Goal: Book appointment/travel/reservation

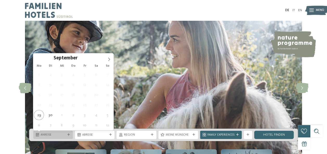
click at [48, 136] on span "Anreise" at bounding box center [53, 135] width 25 height 4
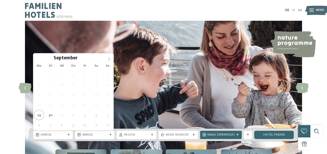
click at [109, 58] on icon at bounding box center [109, 59] width 2 height 3
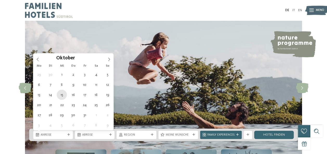
type div "15.10.2025"
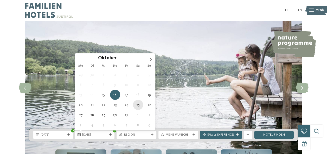
type div "25.10.2025"
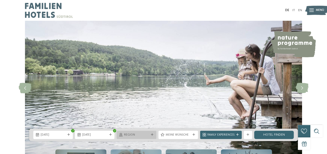
click at [133, 136] on span "Region" at bounding box center [136, 135] width 25 height 4
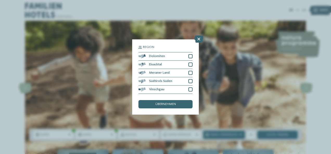
click at [118, 88] on div "Region Dolomiten" at bounding box center [165, 77] width 331 height 154
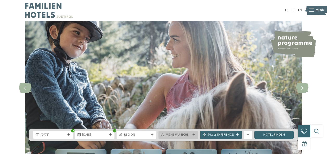
click at [193, 134] on icon at bounding box center [193, 135] width 3 height 3
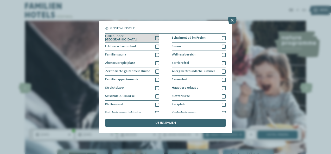
click at [157, 37] on div at bounding box center [157, 38] width 4 height 4
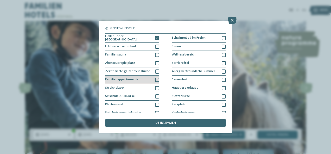
click at [156, 80] on div at bounding box center [157, 80] width 4 height 4
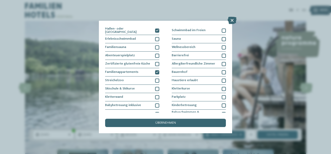
scroll to position [26, 0]
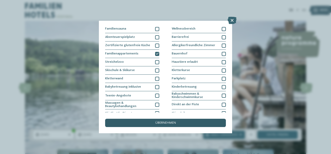
click at [168, 122] on span "übernehmen" at bounding box center [165, 123] width 21 height 3
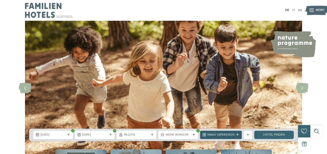
click at [239, 135] on div at bounding box center [237, 135] width 4 height 3
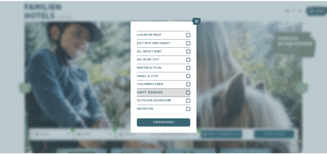
scroll to position [4, 0]
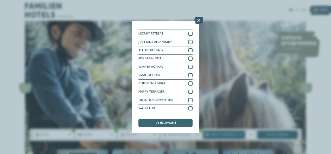
click at [197, 19] on icon at bounding box center [198, 20] width 9 height 7
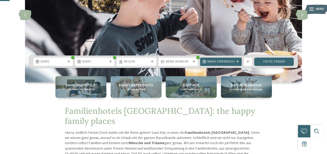
scroll to position [78, 0]
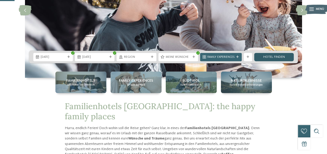
click at [270, 56] on link "Hotel finden" at bounding box center [274, 57] width 40 height 8
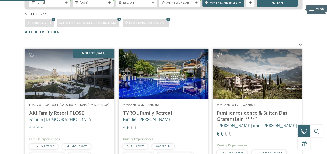
scroll to position [104, 0]
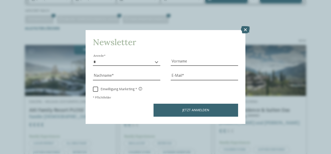
click at [246, 28] on icon at bounding box center [245, 29] width 9 height 7
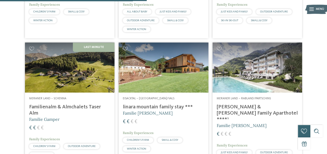
scroll to position [390, 0]
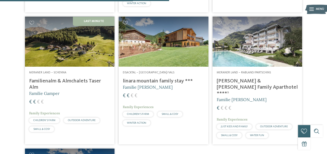
click at [242, 67] on img at bounding box center [256, 42] width 89 height 50
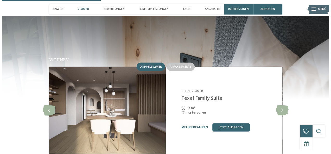
scroll to position [442, 0]
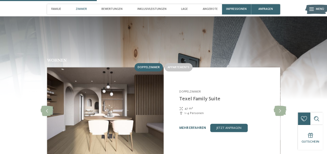
click at [181, 126] on link "mehr erfahren" at bounding box center [192, 127] width 27 height 3
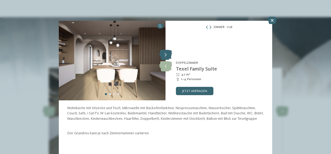
click at [165, 53] on icon at bounding box center [165, 55] width 13 height 10
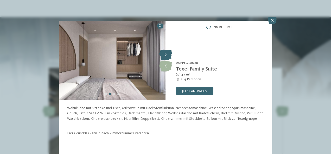
click at [165, 53] on icon at bounding box center [165, 55] width 13 height 10
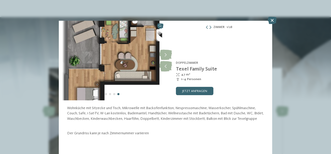
click at [105, 59] on img at bounding box center [112, 61] width 107 height 80
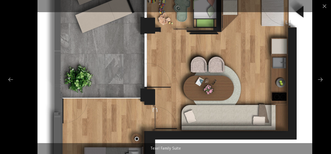
drag, startPoint x: 146, startPoint y: 110, endPoint x: 160, endPoint y: 98, distance: 18.4
click at [156, 100] on img at bounding box center [174, 77] width 275 height 154
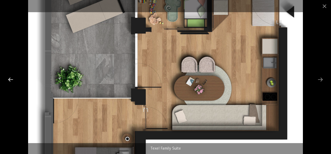
click at [11, 79] on div at bounding box center [10, 80] width 11 height 10
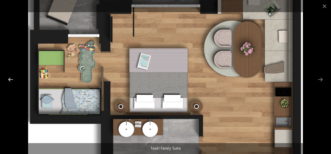
click at [11, 78] on div at bounding box center [10, 80] width 11 height 10
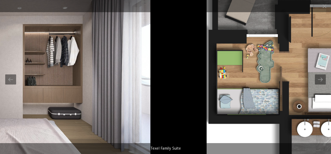
drag, startPoint x: 203, startPoint y: 79, endPoint x: 51, endPoint y: 81, distance: 152.4
click at [51, 81] on img at bounding box center [13, 77] width 275 height 154
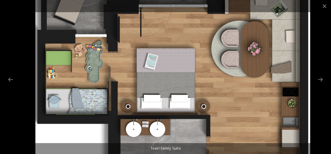
drag, startPoint x: 138, startPoint y: 30, endPoint x: 172, endPoint y: 78, distance: 59.1
click at [146, 95] on img at bounding box center [172, 77] width 275 height 154
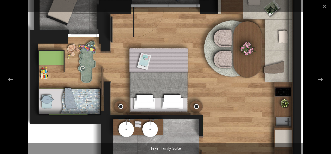
click at [165, 7] on div at bounding box center [165, 6] width 331 height 12
click at [164, 17] on img at bounding box center [165, 77] width 275 height 154
click at [164, 16] on img at bounding box center [165, 77] width 275 height 154
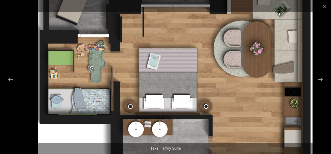
drag, startPoint x: 164, startPoint y: 16, endPoint x: 174, endPoint y: -3, distance: 21.3
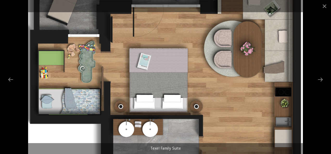
click at [175, 29] on img at bounding box center [165, 77] width 275 height 154
drag, startPoint x: 323, startPoint y: 80, endPoint x: 318, endPoint y: 81, distance: 5.8
click at [320, 81] on div at bounding box center [320, 80] width 11 height 10
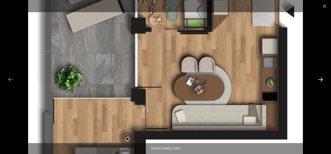
click at [318, 81] on div at bounding box center [320, 80] width 11 height 10
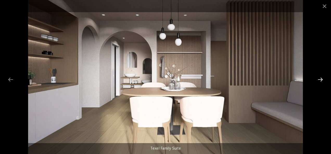
click at [318, 81] on div at bounding box center [320, 80] width 11 height 10
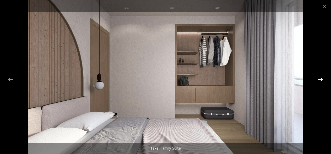
click at [317, 81] on div at bounding box center [320, 80] width 11 height 10
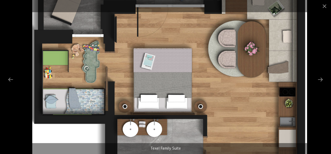
drag, startPoint x: 197, startPoint y: 45, endPoint x: 196, endPoint y: 66, distance: 20.5
click at [196, 66] on img at bounding box center [169, 77] width 275 height 154
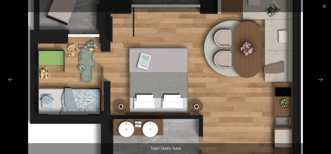
click at [196, 65] on img at bounding box center [165, 77] width 275 height 154
click at [186, 40] on img at bounding box center [165, 77] width 275 height 154
click at [321, 81] on div at bounding box center [320, 80] width 11 height 10
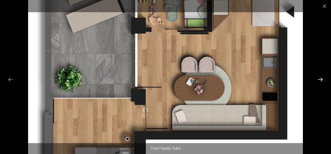
click at [321, 81] on div at bounding box center [320, 80] width 11 height 10
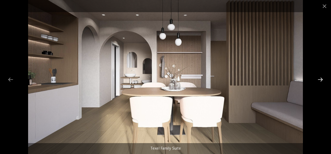
click at [321, 81] on div at bounding box center [320, 80] width 11 height 10
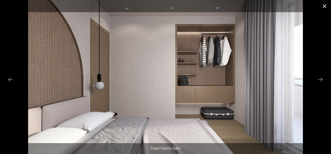
click at [325, 6] on span at bounding box center [324, 6] width 13 height 12
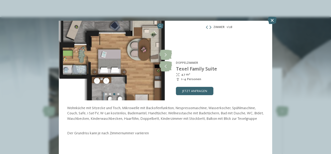
drag, startPoint x: 116, startPoint y: 47, endPoint x: 143, endPoint y: 113, distance: 71.2
click at [143, 113] on section "slide 3 of 4" at bounding box center [165, 86] width 213 height 131
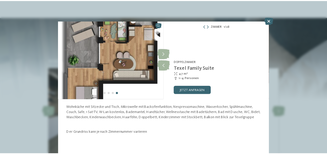
scroll to position [2, 0]
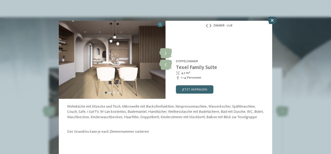
click at [271, 20] on icon at bounding box center [272, 20] width 9 height 7
